Goal: Task Accomplishment & Management: Manage account settings

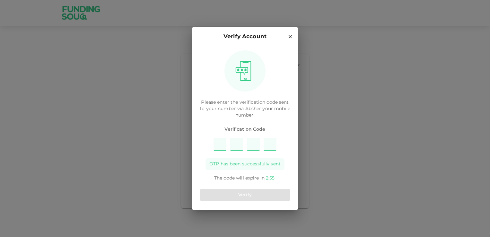
type input "3"
type input "4"
type input "9"
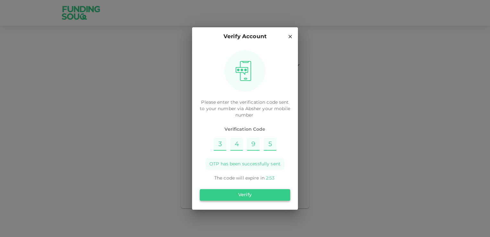
type input "5"
click at [273, 192] on button "Verify" at bounding box center [245, 195] width 90 height 12
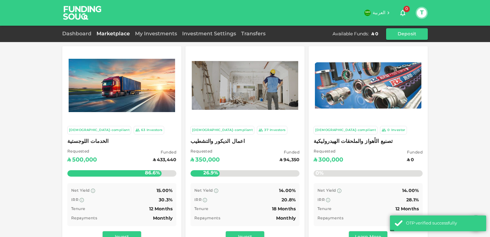
drag, startPoint x: 478, startPoint y: 115, endPoint x: 478, endPoint y: 121, distance: 6.4
click at [478, 121] on div "[DEMOGRAPHIC_DATA]-compliant 63 Investors الخدمات اللوجستية Requested ʢ 500,000…" at bounding box center [245, 213] width 490 height 426
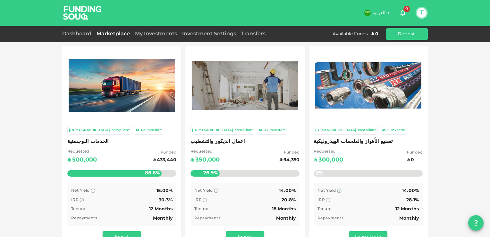
drag, startPoint x: 478, startPoint y: 121, endPoint x: 466, endPoint y: 153, distance: 33.8
click at [462, 155] on div "[DEMOGRAPHIC_DATA]-compliant 63 Investors الخدمات اللوجستية Requested ʢ 500,000…" at bounding box center [245, 213] width 490 height 426
click at [162, 32] on link "My Investments" at bounding box center [155, 33] width 47 height 5
